Goal: Use online tool/utility: Utilize a website feature to perform a specific function

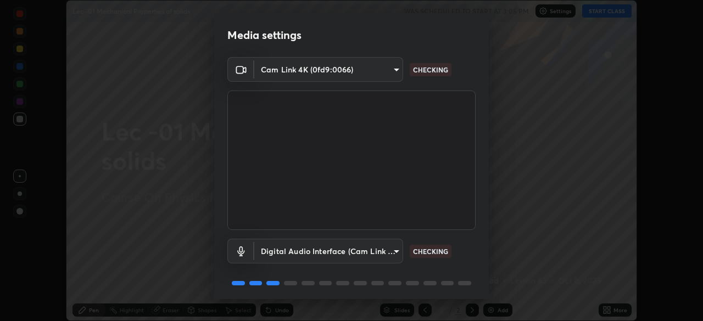
scroll to position [39, 0]
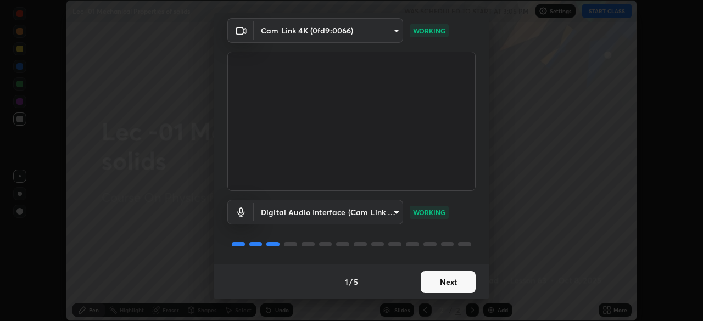
click at [454, 284] on button "Next" at bounding box center [448, 282] width 55 height 22
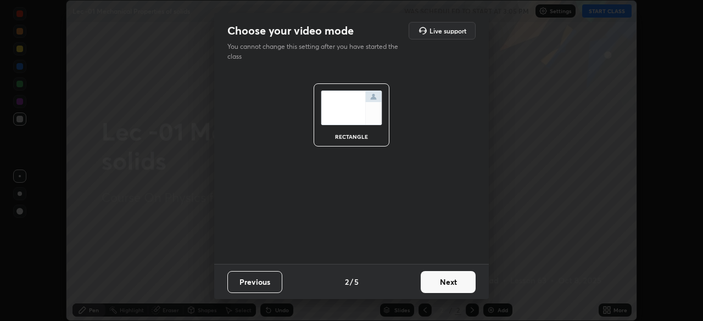
click at [450, 284] on button "Next" at bounding box center [448, 282] width 55 height 22
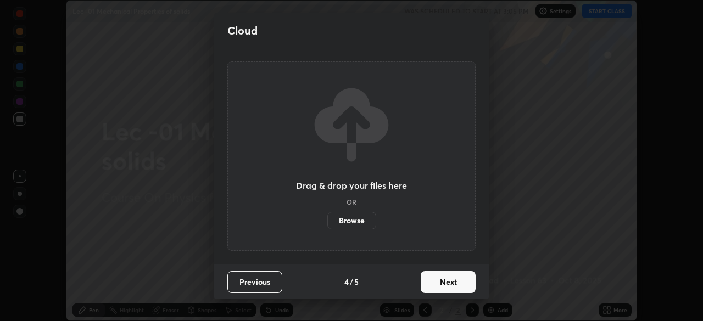
click at [451, 283] on button "Next" at bounding box center [448, 282] width 55 height 22
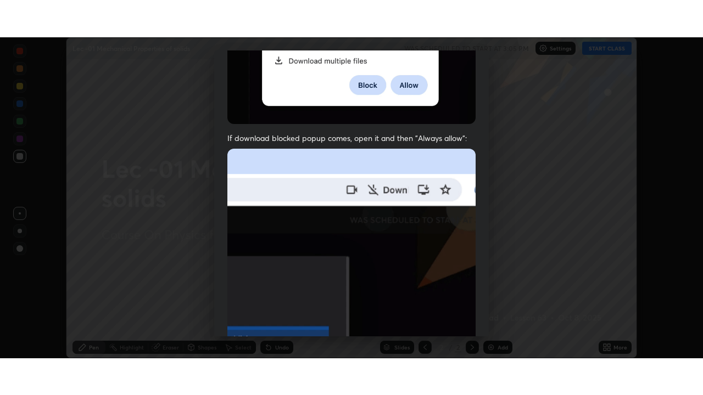
scroll to position [263, 0]
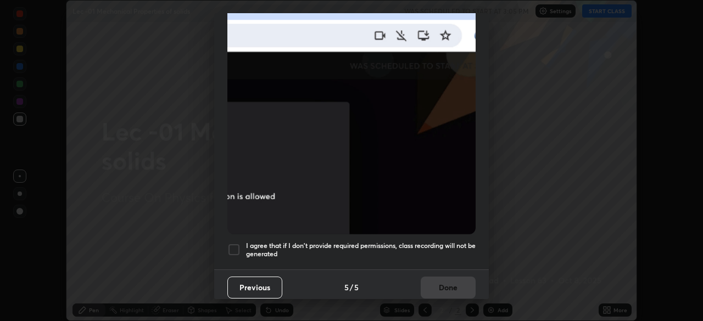
click at [230, 247] on div at bounding box center [233, 249] width 13 height 13
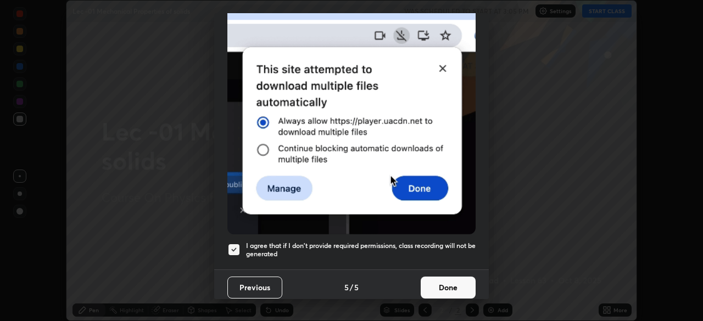
click at [432, 281] on button "Done" at bounding box center [448, 288] width 55 height 22
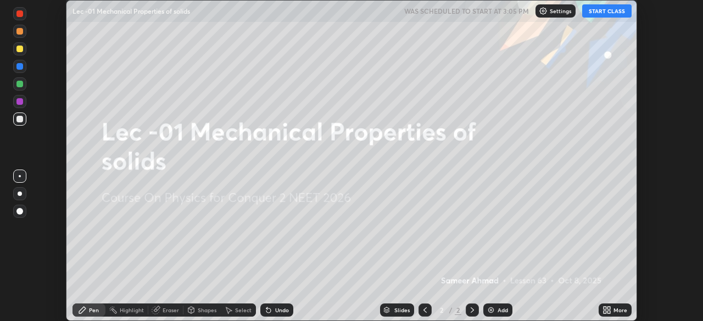
click at [606, 12] on button "START CLASS" at bounding box center [606, 10] width 49 height 13
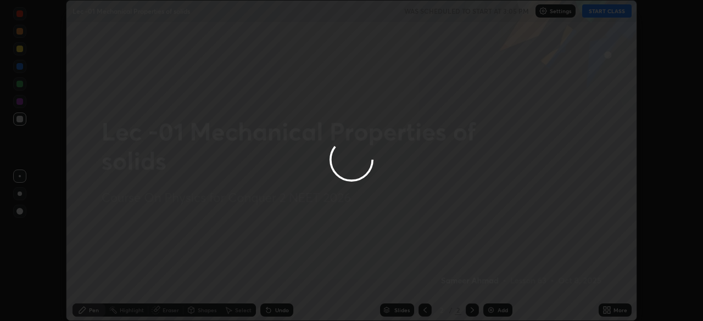
click at [611, 305] on div at bounding box center [351, 160] width 703 height 321
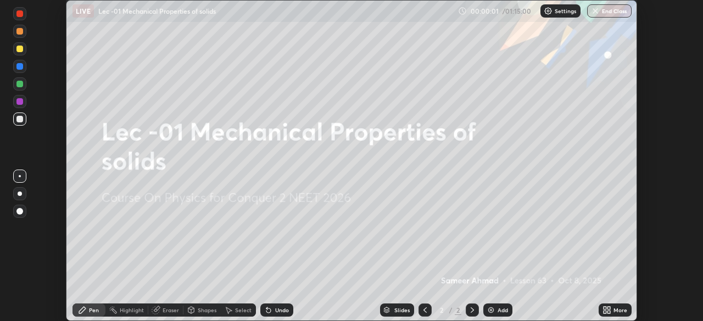
click at [608, 308] on icon at bounding box center [608, 308] width 3 height 3
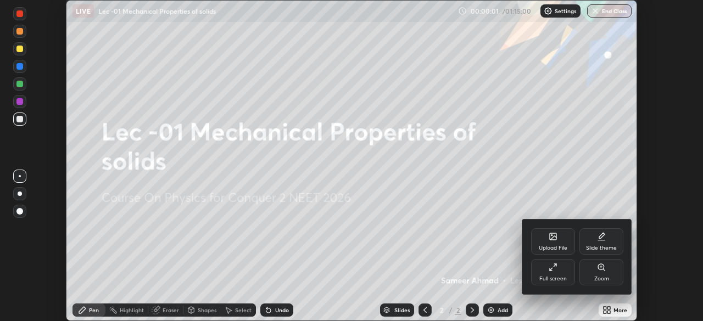
click at [556, 276] on div "Full screen" at bounding box center [552, 278] width 27 height 5
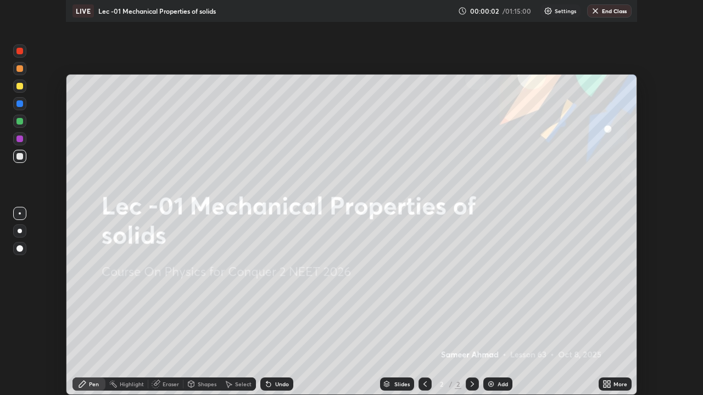
scroll to position [395, 703]
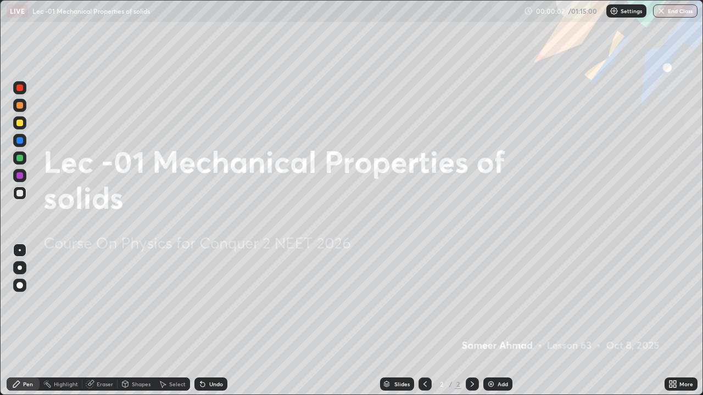
click at [502, 321] on div "Add" at bounding box center [503, 384] width 10 height 5
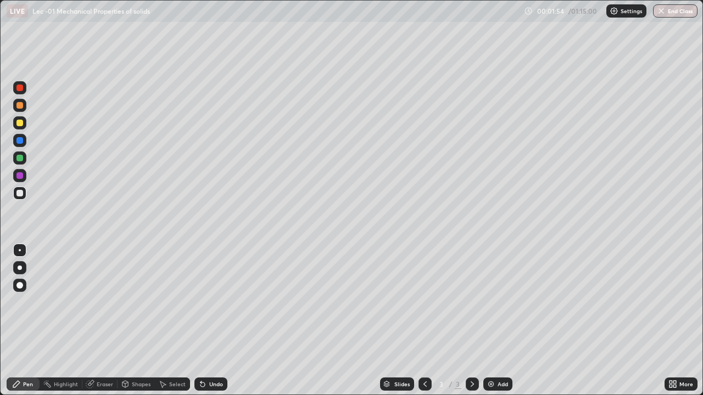
click at [206, 321] on div "Undo" at bounding box center [210, 384] width 33 height 13
click at [20, 160] on div at bounding box center [19, 158] width 7 height 7
click at [170, 321] on div "Select" at bounding box center [177, 384] width 16 height 5
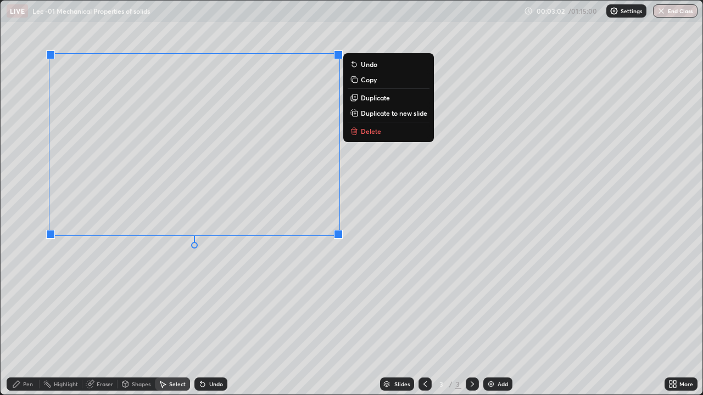
click at [19, 321] on icon at bounding box center [16, 384] width 9 height 9
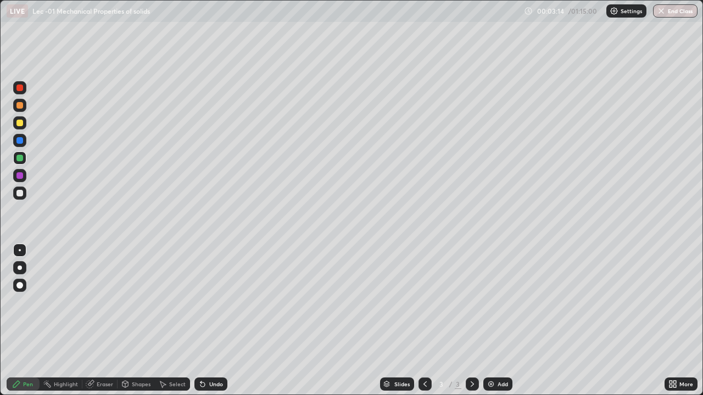
click at [22, 195] on div at bounding box center [19, 193] width 7 height 7
click at [201, 321] on icon at bounding box center [202, 385] width 4 height 4
click at [490, 321] on img at bounding box center [491, 384] width 9 height 9
click at [209, 321] on div "Undo" at bounding box center [216, 384] width 14 height 5
click at [423, 321] on div at bounding box center [424, 384] width 13 height 13
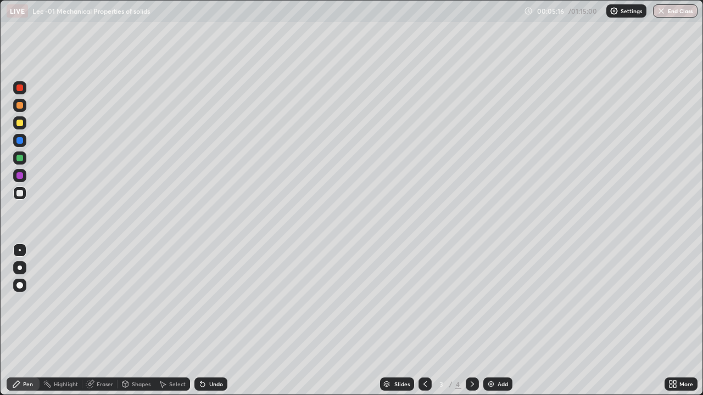
click at [471, 321] on icon at bounding box center [472, 384] width 3 height 5
click at [175, 321] on div "Select" at bounding box center [177, 384] width 16 height 5
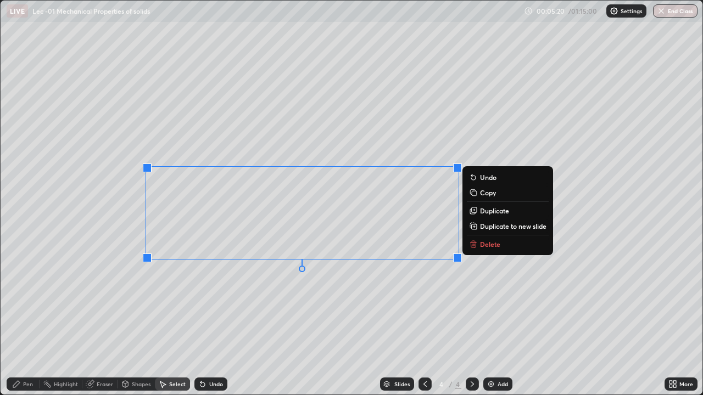
click at [24, 321] on div "Pen" at bounding box center [28, 384] width 10 height 5
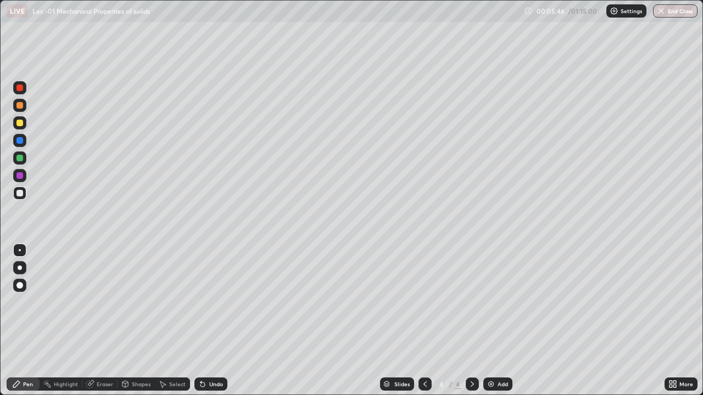
click at [103, 321] on div "Eraser" at bounding box center [105, 384] width 16 height 5
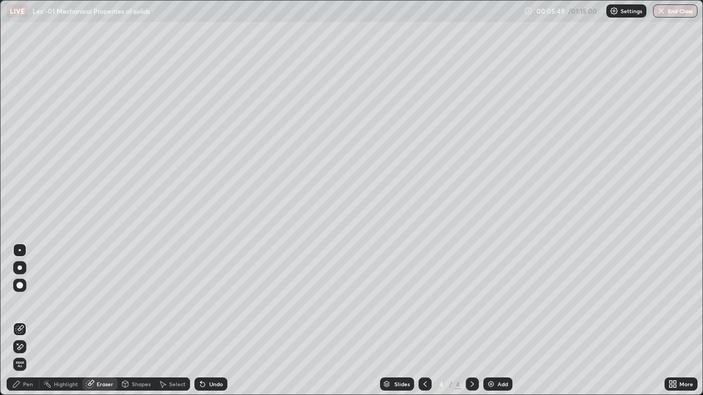
click at [26, 321] on div "Pen" at bounding box center [28, 384] width 10 height 5
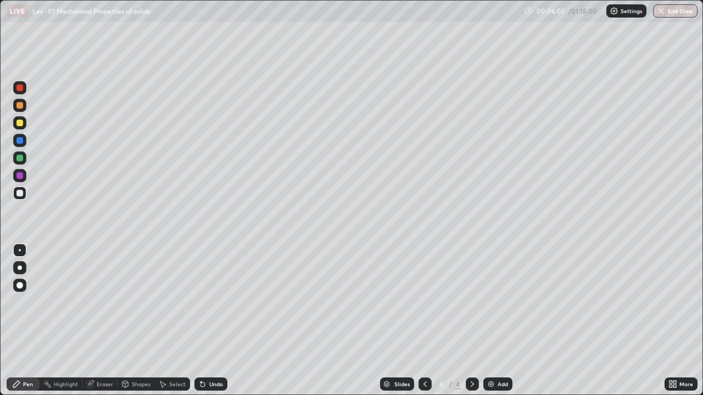
click at [425, 321] on icon at bounding box center [425, 384] width 9 height 9
click at [171, 321] on div "Select" at bounding box center [177, 384] width 16 height 5
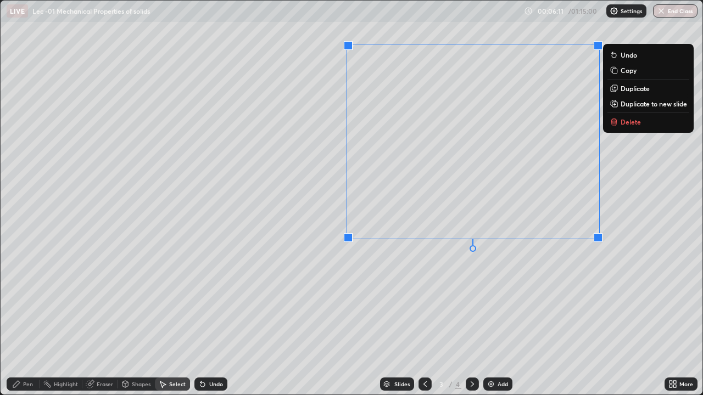
click at [624, 68] on p "Copy" at bounding box center [629, 70] width 16 height 9
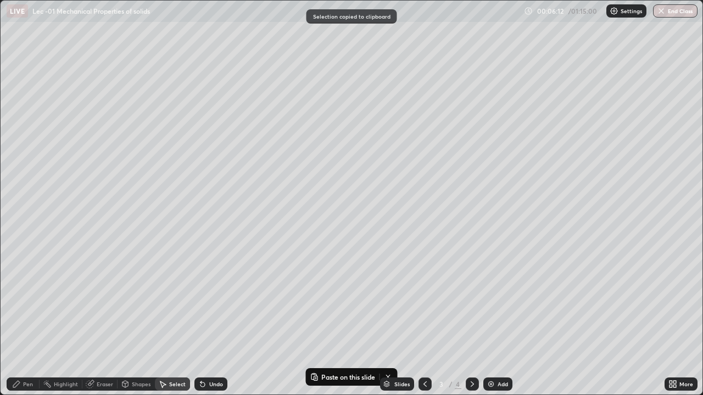
click at [471, 321] on icon at bounding box center [472, 384] width 9 height 9
click at [472, 321] on icon at bounding box center [472, 384] width 3 height 5
click at [499, 321] on div "Add" at bounding box center [503, 384] width 10 height 5
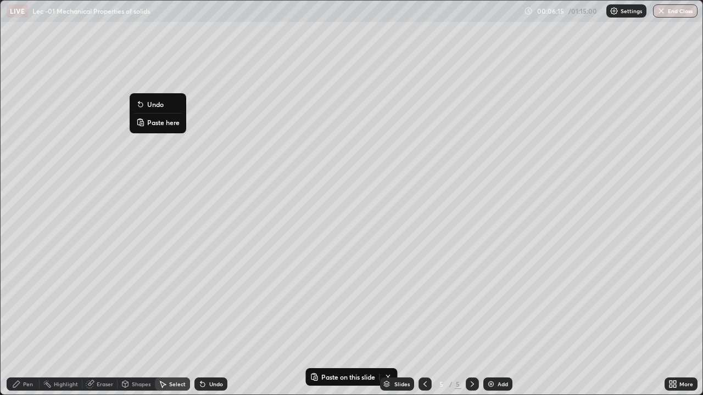
click at [142, 124] on icon at bounding box center [141, 124] width 1 height 0
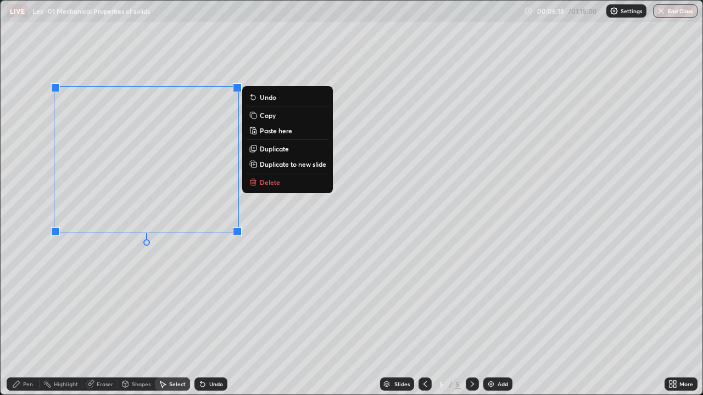
click at [16, 321] on icon at bounding box center [16, 384] width 7 height 7
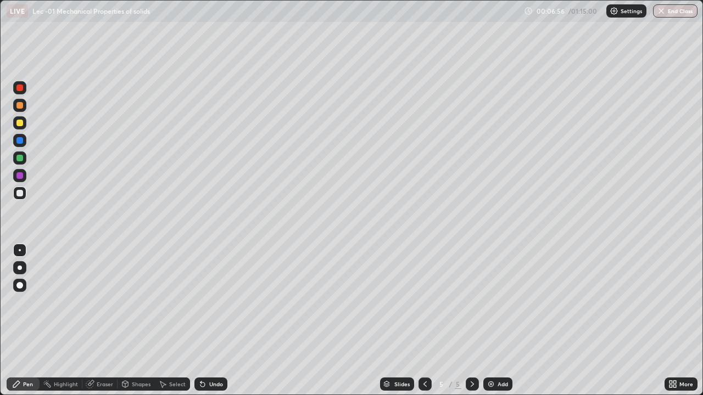
click at [210, 321] on div "Undo" at bounding box center [216, 384] width 14 height 5
click at [210, 321] on div "Undo" at bounding box center [210, 384] width 33 height 13
click at [105, 321] on div "Eraser" at bounding box center [105, 384] width 16 height 5
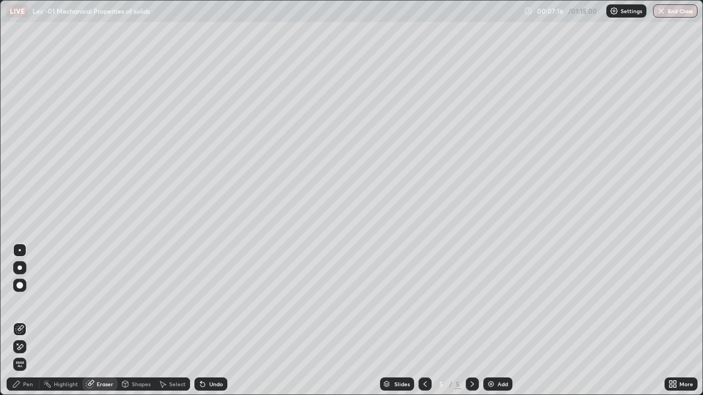
click at [23, 321] on div "Pen" at bounding box center [23, 384] width 33 height 13
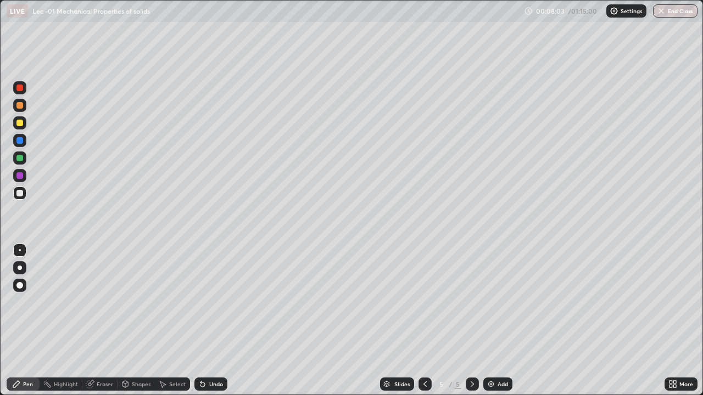
click at [498, 321] on div "Add" at bounding box center [503, 384] width 10 height 5
click at [211, 321] on div "Undo" at bounding box center [210, 384] width 33 height 13
click at [209, 321] on div "Undo" at bounding box center [216, 384] width 14 height 5
click at [207, 321] on div "Undo" at bounding box center [210, 384] width 33 height 13
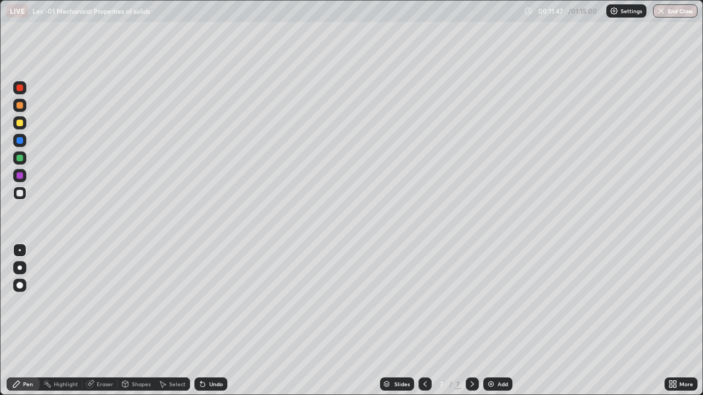
click at [206, 321] on div "Undo" at bounding box center [210, 384] width 33 height 13
click at [205, 321] on icon at bounding box center [202, 384] width 9 height 9
click at [204, 321] on icon at bounding box center [202, 384] width 9 height 9
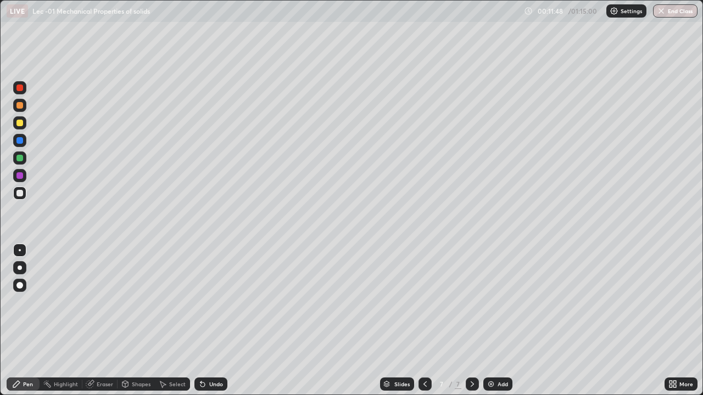
click at [204, 321] on icon at bounding box center [202, 384] width 9 height 9
click at [205, 321] on icon at bounding box center [202, 384] width 9 height 9
click at [205, 321] on div "Undo" at bounding box center [210, 384] width 33 height 13
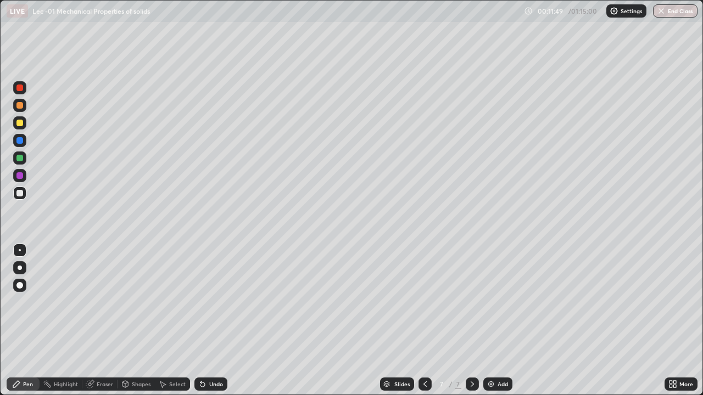
click at [205, 321] on icon at bounding box center [202, 384] width 9 height 9
click at [205, 321] on div "Undo" at bounding box center [210, 384] width 33 height 13
click at [206, 321] on div "Undo" at bounding box center [210, 384] width 33 height 13
click at [205, 321] on div "Undo" at bounding box center [210, 384] width 33 height 13
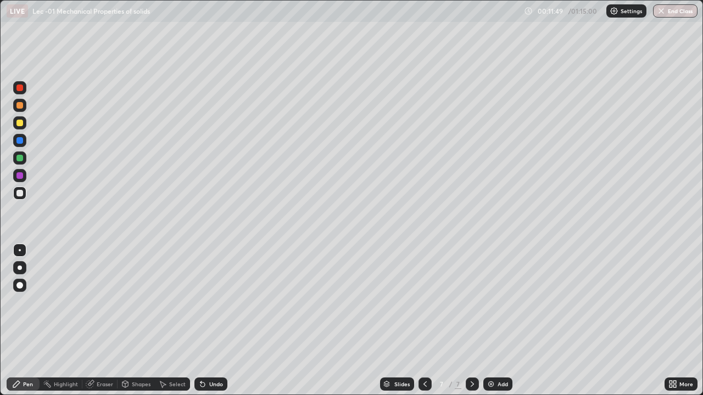
click at [205, 321] on div "Undo" at bounding box center [210, 384] width 33 height 13
click at [206, 321] on div "Undo" at bounding box center [210, 384] width 33 height 13
click at [205, 321] on icon at bounding box center [202, 384] width 9 height 9
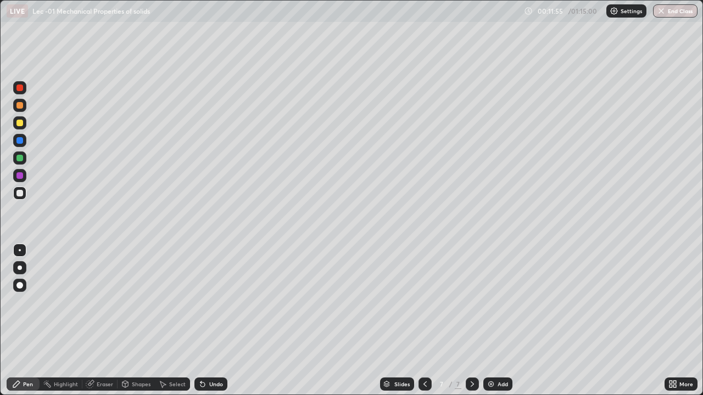
click at [170, 321] on div "Select" at bounding box center [177, 384] width 16 height 5
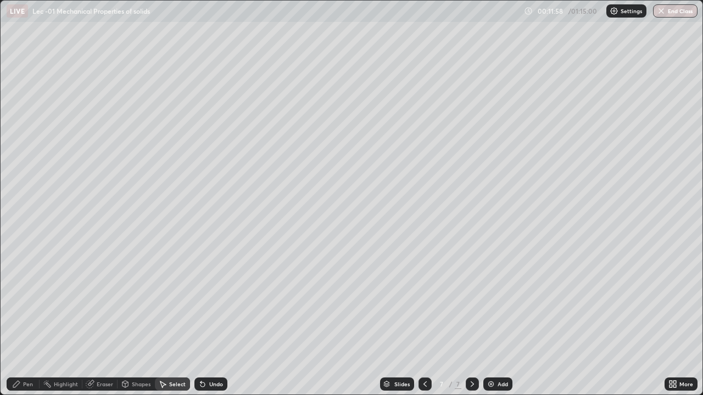
click at [18, 321] on icon at bounding box center [16, 384] width 9 height 9
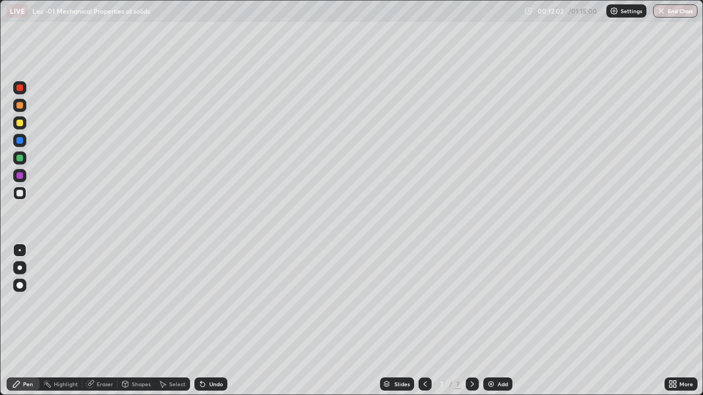
click at [170, 321] on div "Select" at bounding box center [177, 384] width 16 height 5
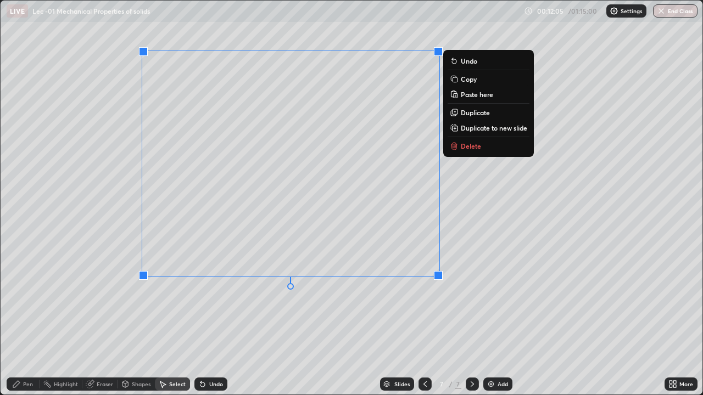
click at [483, 130] on p "Duplicate to new slide" at bounding box center [494, 128] width 66 height 9
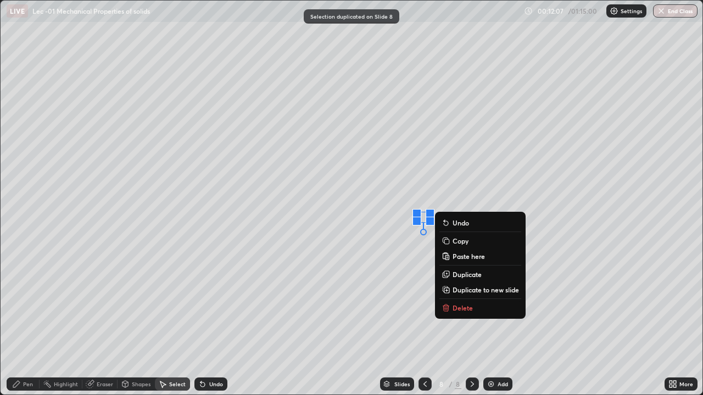
click at [457, 308] on p "Delete" at bounding box center [462, 308] width 20 height 9
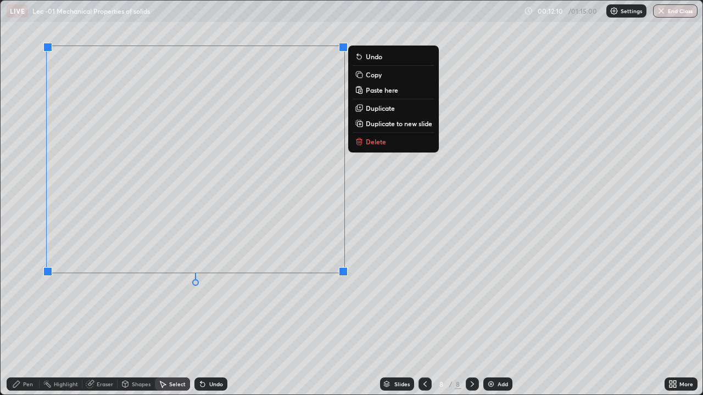
click at [23, 321] on div "Pen" at bounding box center [23, 384] width 33 height 13
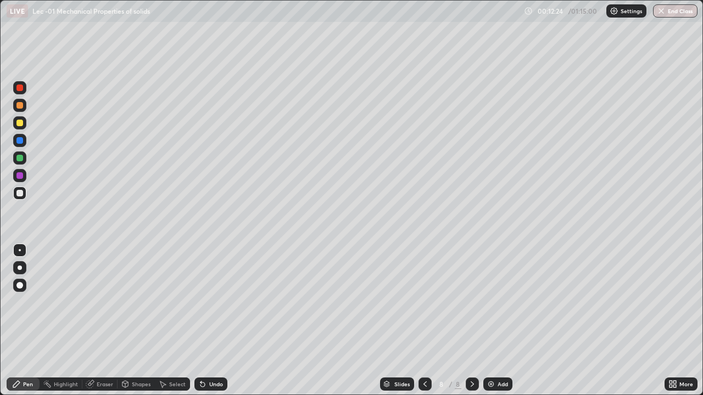
click at [209, 321] on div "Undo" at bounding box center [216, 384] width 14 height 5
click at [209, 321] on div "Undo" at bounding box center [210, 384] width 33 height 13
click at [504, 321] on div "Add" at bounding box center [503, 384] width 10 height 5
click at [205, 321] on icon at bounding box center [202, 384] width 9 height 9
click at [201, 321] on icon at bounding box center [202, 385] width 4 height 4
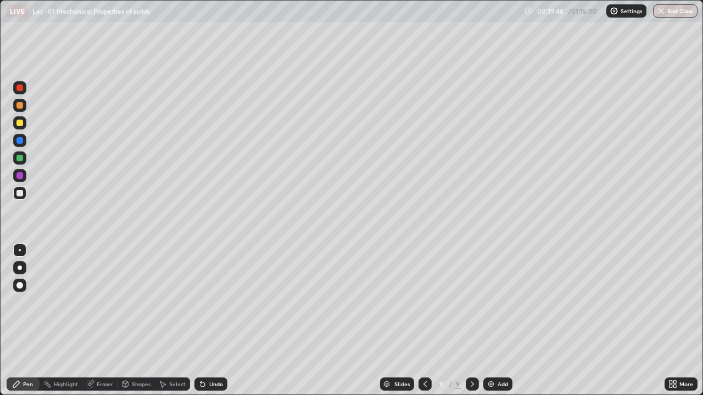
click at [502, 321] on div "Add" at bounding box center [503, 384] width 10 height 5
click at [494, 321] on div "Add" at bounding box center [497, 384] width 29 height 13
click at [213, 321] on div "Undo" at bounding box center [210, 384] width 33 height 13
click at [501, 321] on div "Add" at bounding box center [497, 384] width 29 height 13
click at [491, 321] on img at bounding box center [491, 384] width 9 height 9
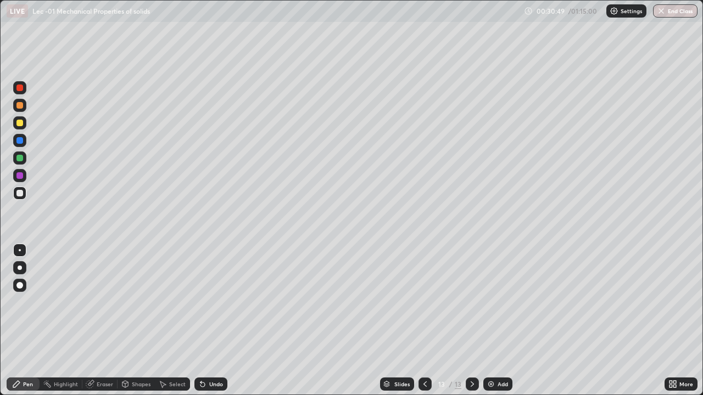
click at [20, 159] on div at bounding box center [19, 158] width 7 height 7
